Goal: Task Accomplishment & Management: Complete application form

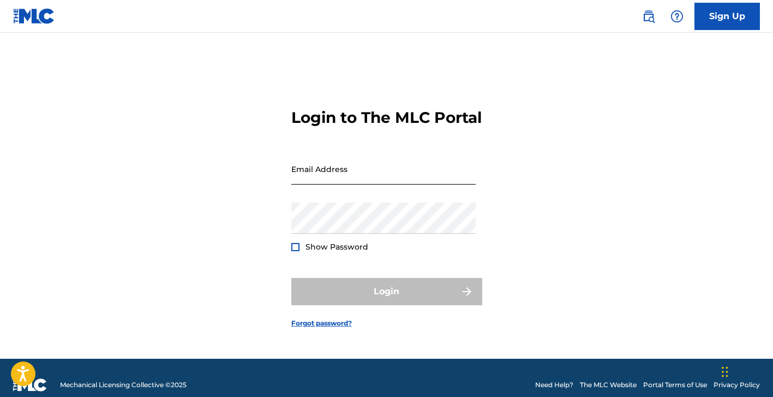
click at [324, 182] on input "Email Address" at bounding box center [383, 168] width 184 height 31
type input "[EMAIL_ADDRESS][DOMAIN_NAME]"
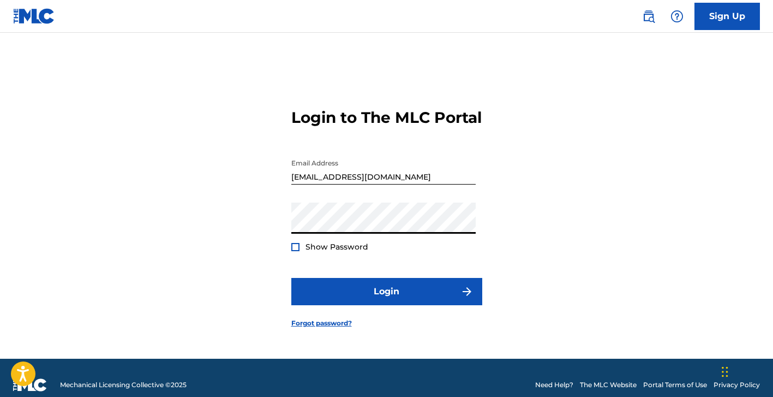
click at [291, 278] on button "Login" at bounding box center [386, 291] width 191 height 27
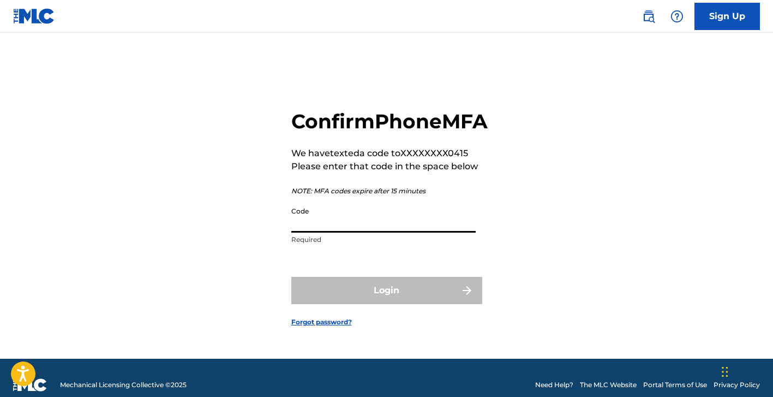
click at [346, 233] on input "Code" at bounding box center [383, 216] width 184 height 31
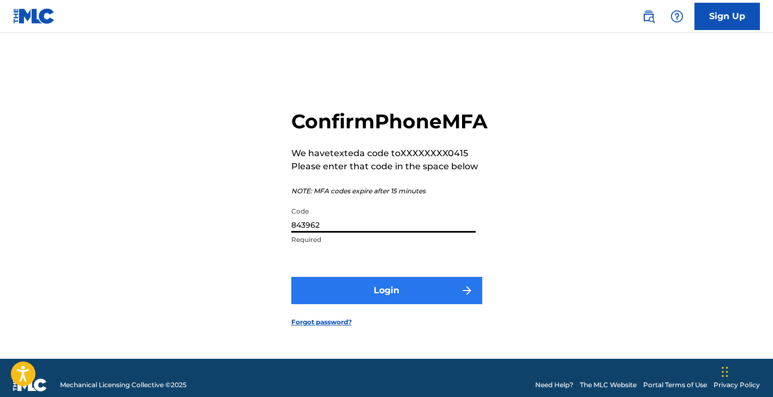
type input "843962"
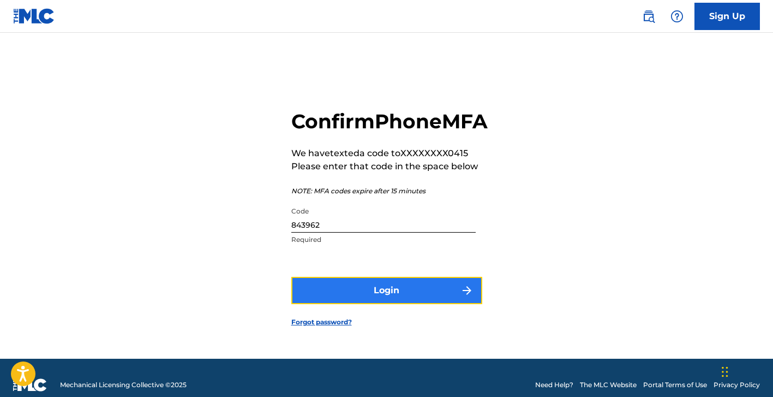
click at [355, 299] on button "Login" at bounding box center [386, 290] width 191 height 27
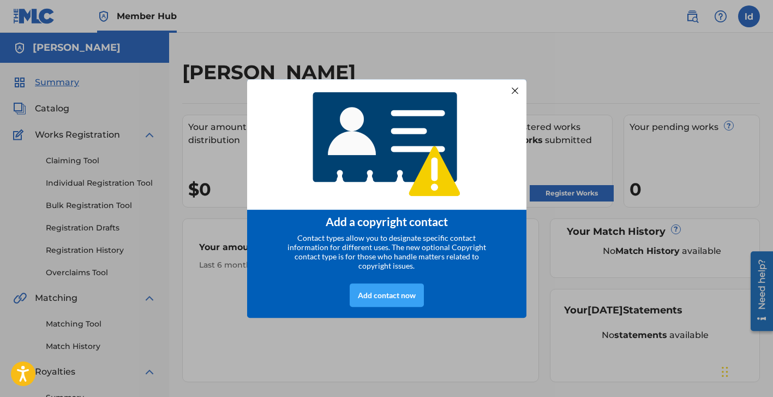
click at [395, 300] on div "Add contact now" at bounding box center [387, 294] width 74 height 23
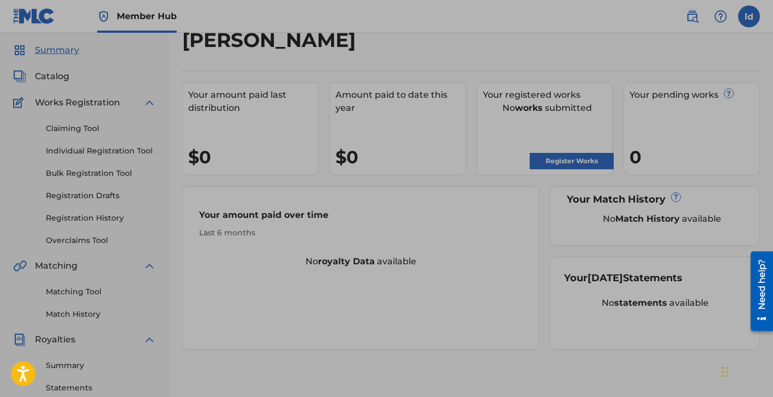
scroll to position [29, 0]
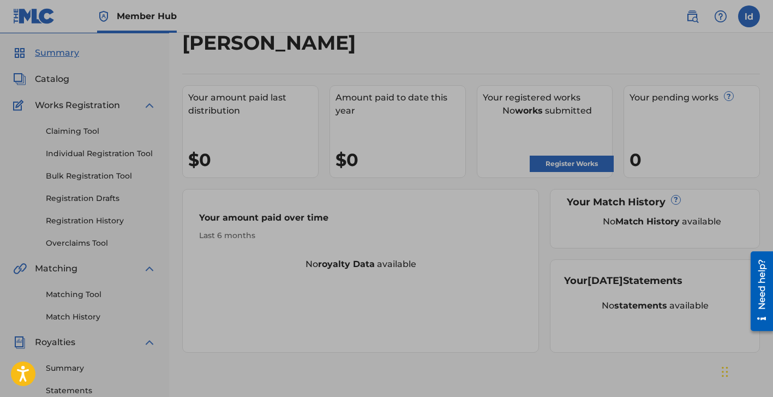
click at [348, 312] on div at bounding box center [386, 269] width 773 height 597
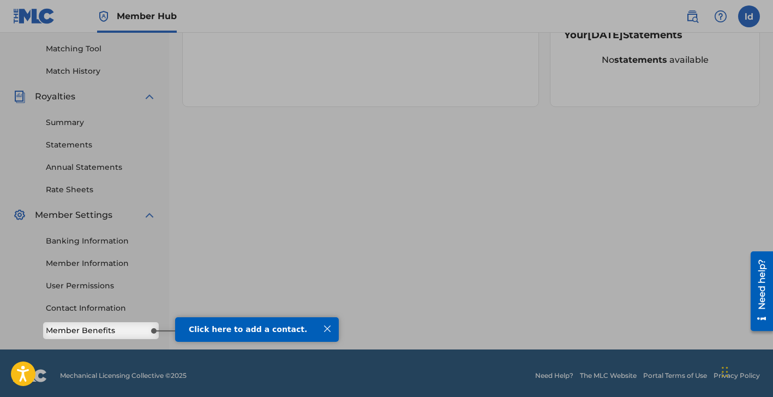
scroll to position [280, 0]
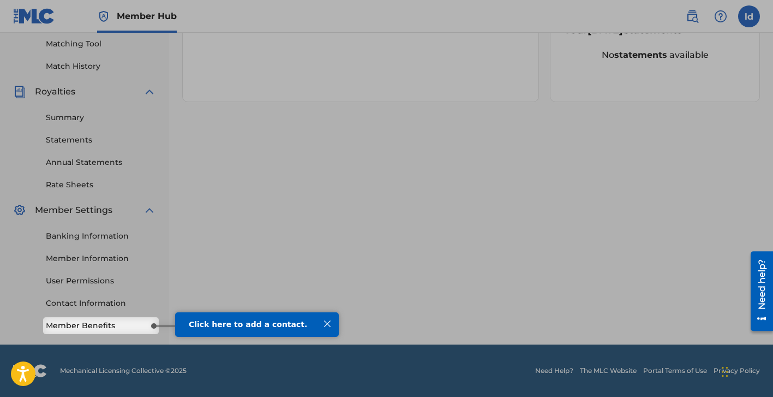
click at [325, 325] on div at bounding box center [327, 324] width 14 height 14
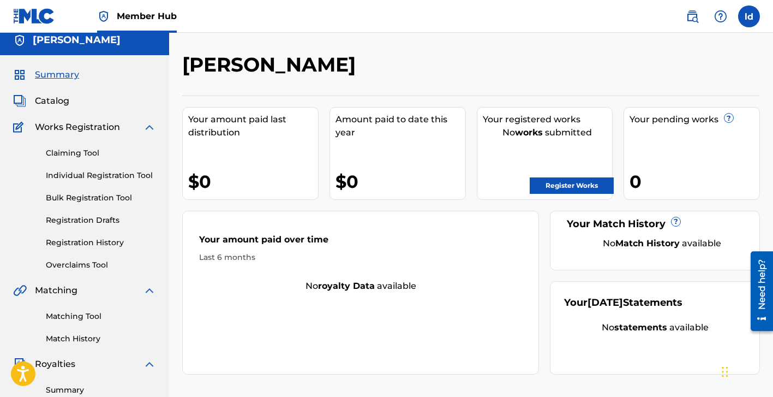
scroll to position [0, 0]
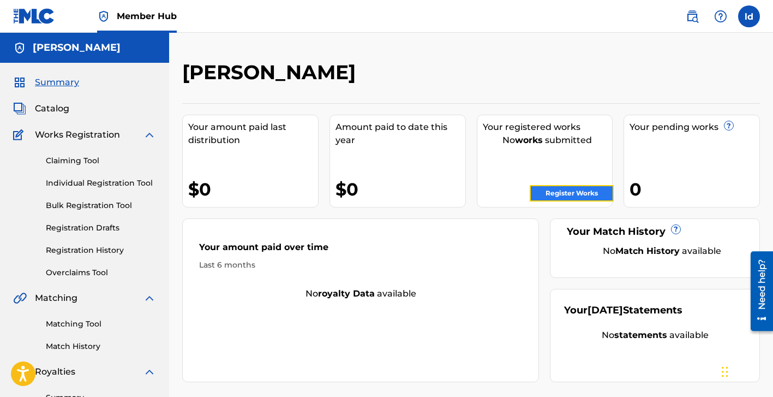
click at [550, 189] on link "Register Works" at bounding box center [572, 193] width 84 height 16
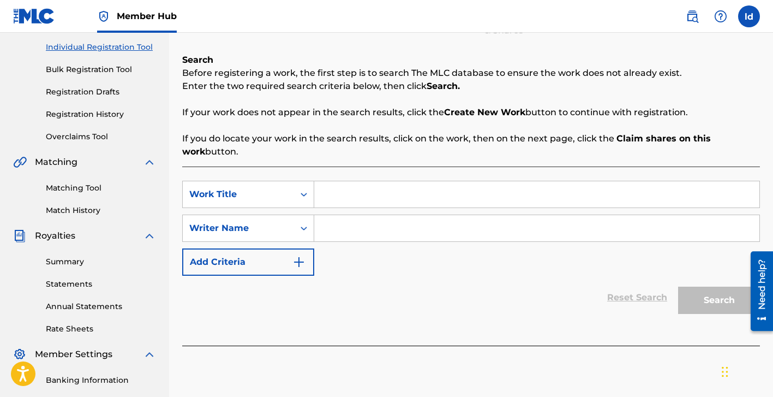
scroll to position [137, 0]
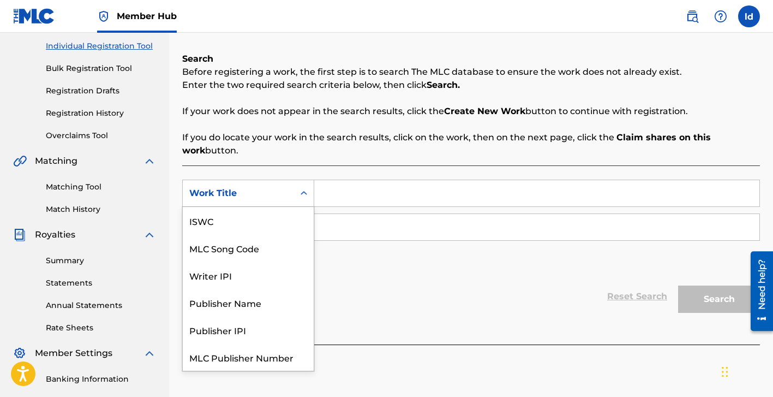
click at [299, 192] on icon "Search Form" at bounding box center [304, 193] width 11 height 11
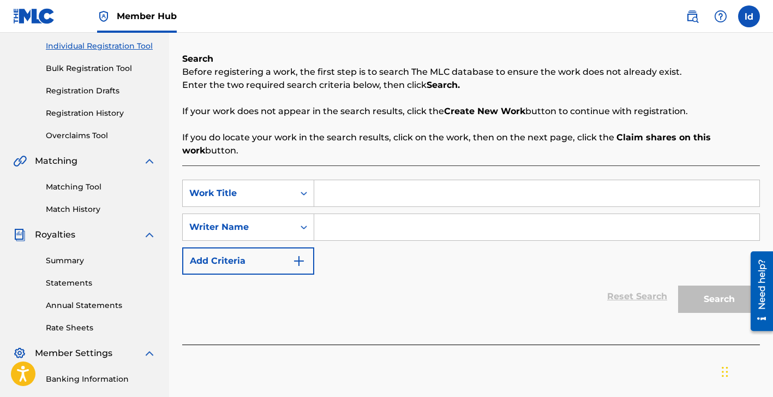
click at [299, 192] on icon "Search Form" at bounding box center [304, 193] width 11 height 11
click at [336, 192] on input "Search Form" at bounding box center [536, 193] width 445 height 26
type input "break like glagg"
click at [345, 230] on input "Search Form" at bounding box center [536, 227] width 445 height 26
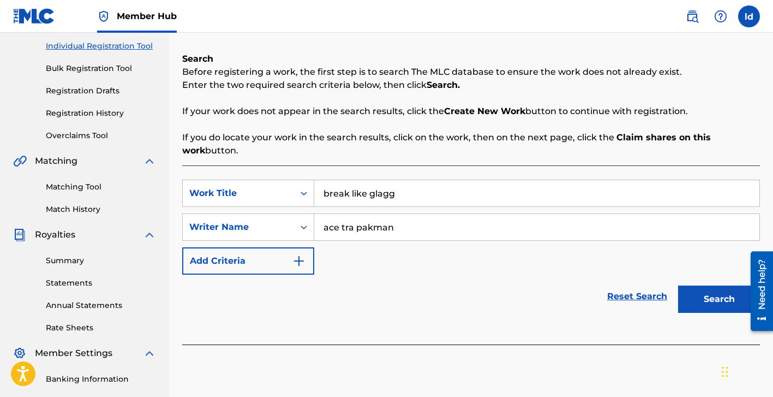
type input "ace tra pakman"
click at [678, 285] on button "Search" at bounding box center [719, 298] width 82 height 27
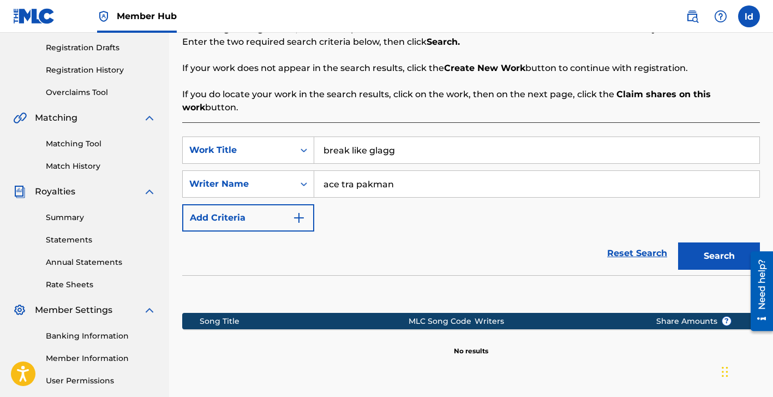
scroll to position [182, 0]
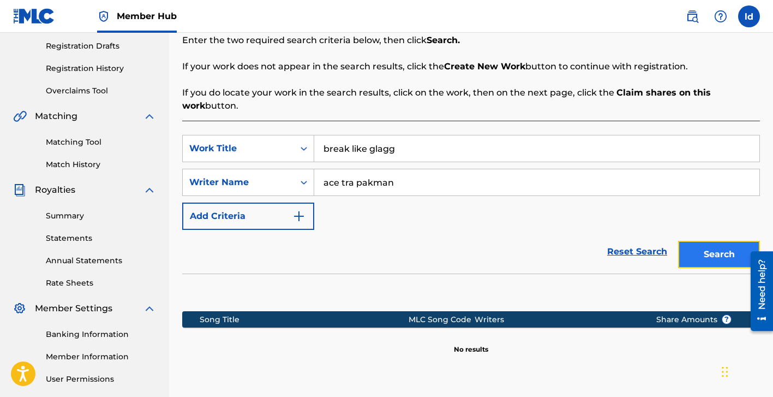
click at [700, 252] on button "Search" at bounding box center [719, 254] width 82 height 27
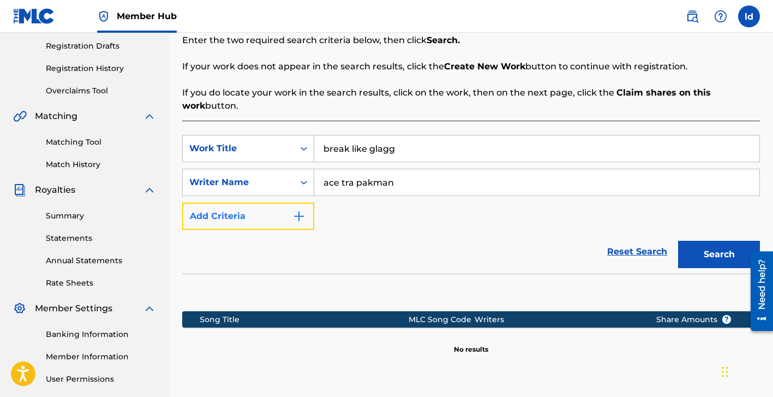
click at [290, 218] on button "Add Criteria" at bounding box center [248, 215] width 132 height 27
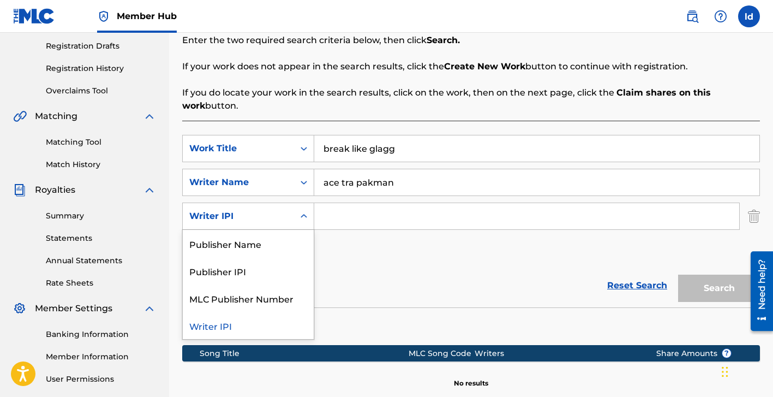
click at [299, 210] on div "Search Form" at bounding box center [304, 216] width 20 height 20
click at [363, 291] on div "Reset Search Search" at bounding box center [471, 286] width 578 height 44
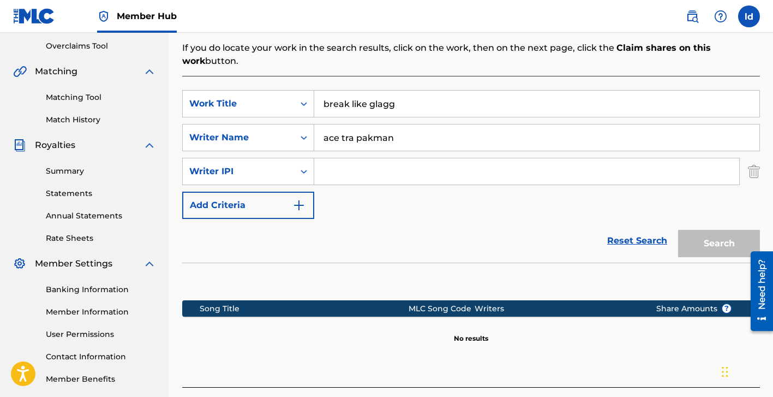
scroll to position [224, 0]
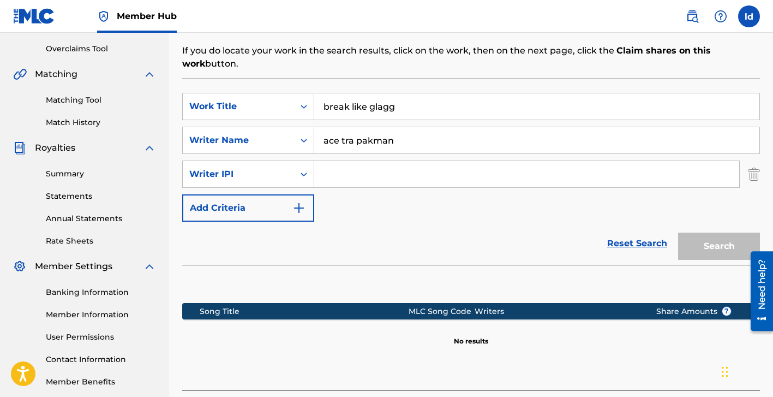
click at [398, 109] on input "break like glagg" at bounding box center [536, 106] width 445 height 26
click at [424, 113] on input "break like glass" at bounding box center [536, 106] width 445 height 26
type input "break like glass"
click at [359, 219] on div "SearchWithCriteriaf12fed75-1e2a-4f86-b430-e198c5c9d385 Work Title break like gl…" at bounding box center [471, 157] width 578 height 129
click at [288, 115] on div "Work Title" at bounding box center [238, 106] width 111 height 21
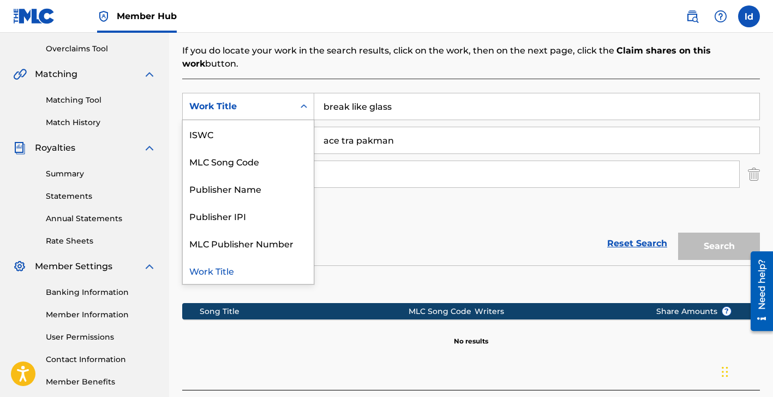
click at [288, 111] on div "Work Title" at bounding box center [238, 106] width 111 height 21
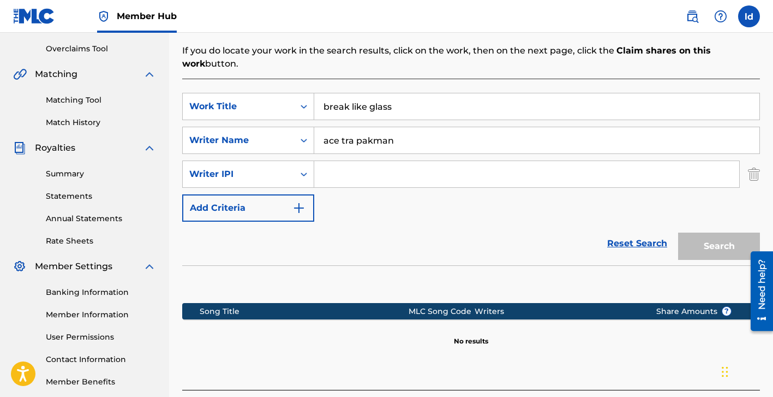
click at [716, 241] on div "Search" at bounding box center [716, 244] width 87 height 44
click at [653, 243] on link "Reset Search" at bounding box center [637, 243] width 71 height 24
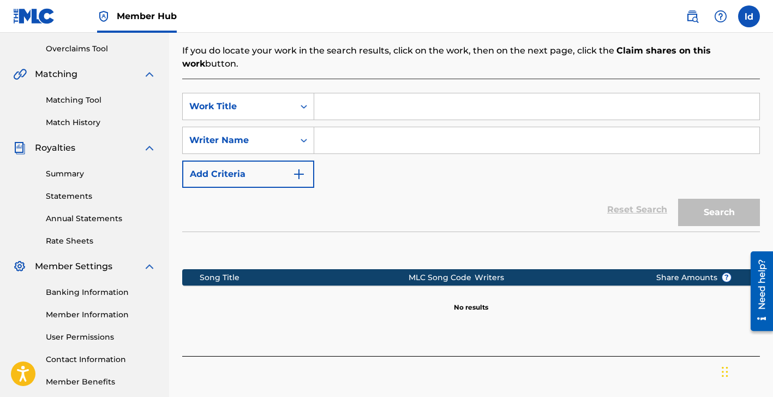
click at [422, 110] on input "Search Form" at bounding box center [536, 106] width 445 height 26
type input "break like glass"
click at [411, 141] on input "Search Form" at bounding box center [536, 140] width 445 height 26
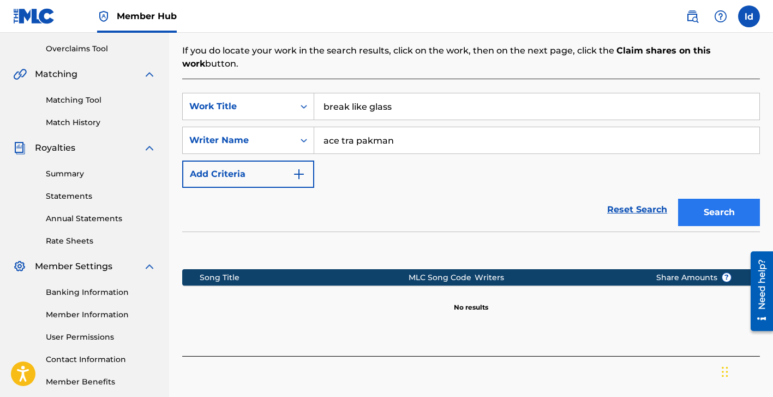
type input "ace tra pakman"
click at [702, 217] on button "Search" at bounding box center [719, 212] width 82 height 27
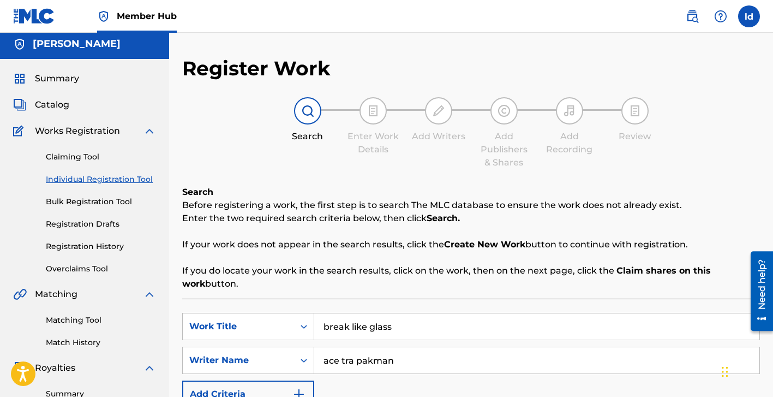
scroll to position [0, 0]
